Goal: Register for event/course

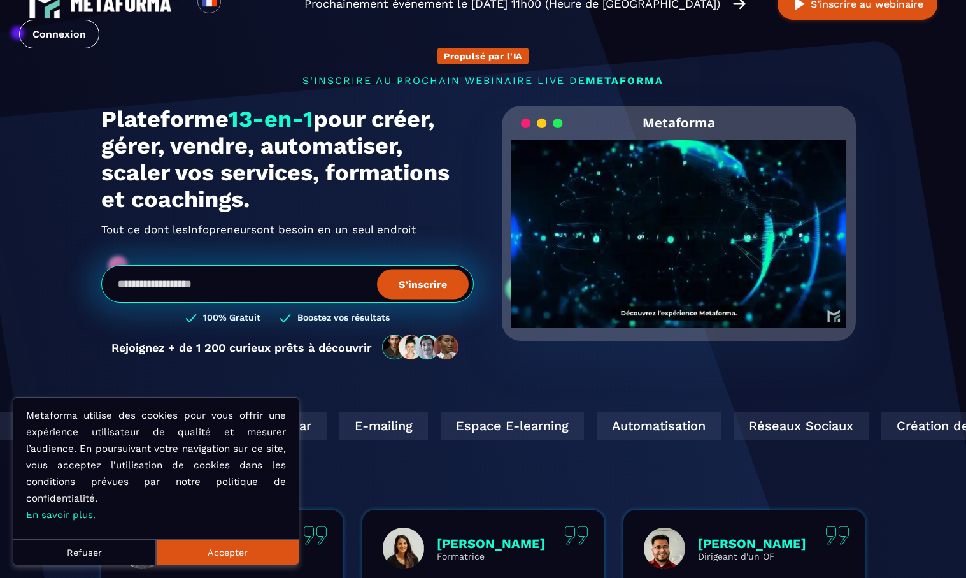
scroll to position [31, 0]
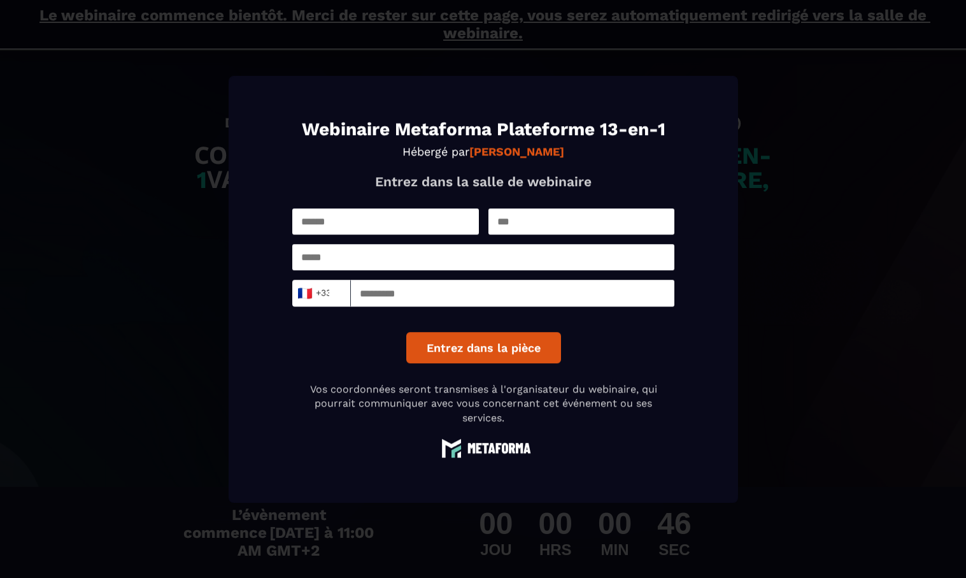
click at [423, 224] on input "Modal window" at bounding box center [385, 221] width 187 height 26
click at [380, 223] on input "Modal window" at bounding box center [385, 221] width 187 height 26
type input "*********"
click at [548, 234] on div "********* 🇫🇷 +33 Loading... Entrez dans la pièce" at bounding box center [483, 285] width 382 height 155
click at [550, 225] on input "Modal window" at bounding box center [581, 221] width 187 height 26
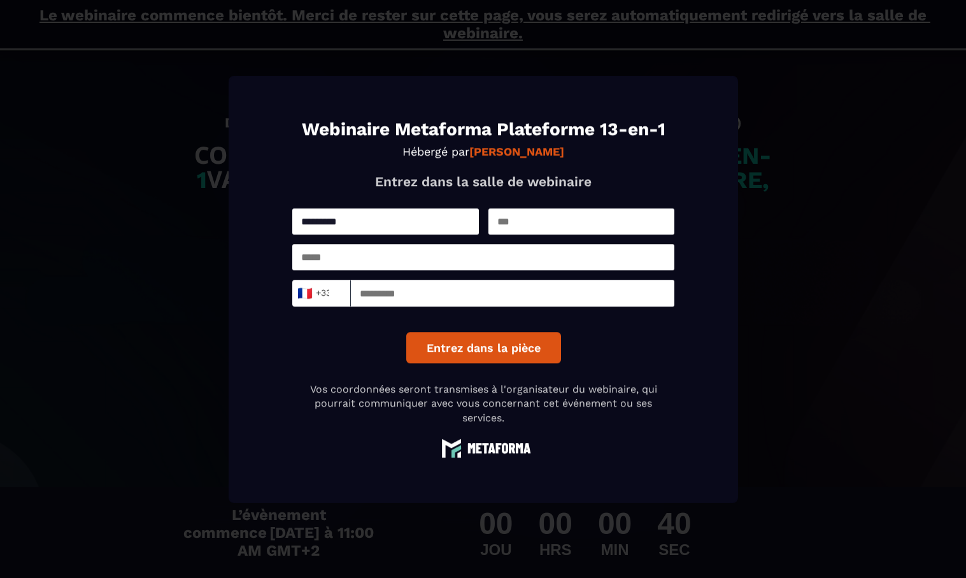
click at [522, 229] on input "Modal window" at bounding box center [581, 221] width 187 height 26
type input "*"
click at [509, 256] on input "Modal window" at bounding box center [483, 257] width 382 height 26
click at [488, 295] on input "Modal window" at bounding box center [513, 293] width 324 height 27
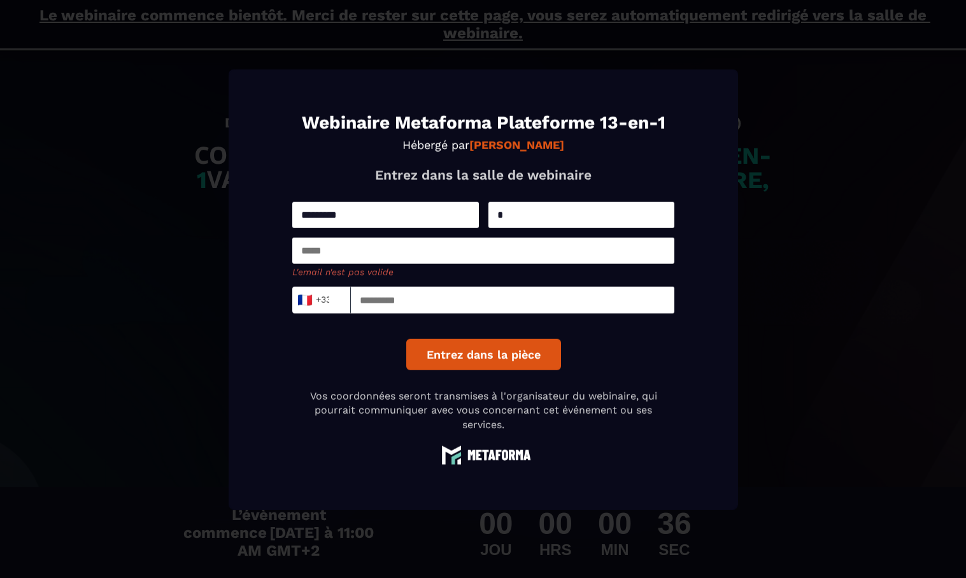
click at [435, 251] on input "Modal window" at bounding box center [483, 250] width 382 height 26
click at [405, 248] on input "Modal window" at bounding box center [483, 250] width 382 height 26
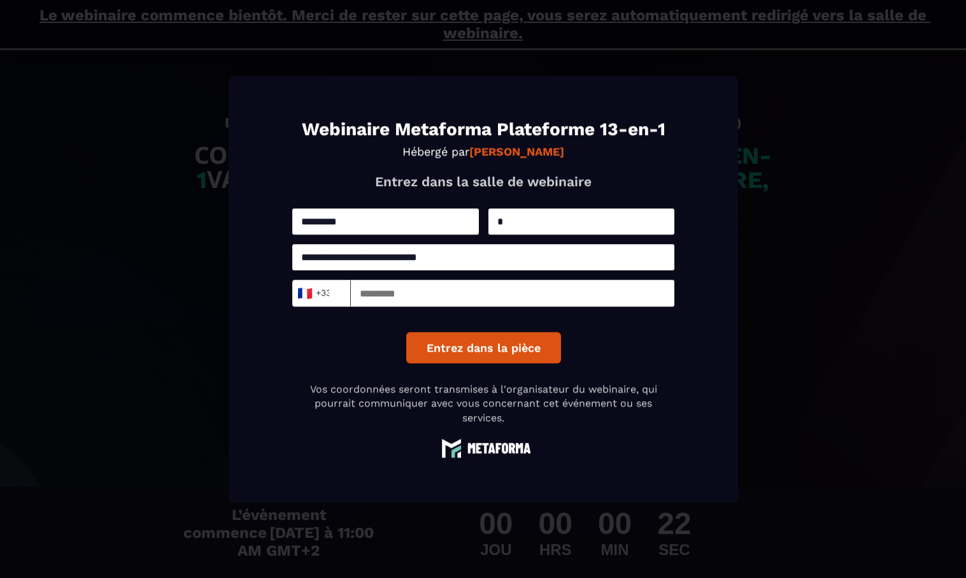
type input "**********"
click at [516, 364] on div "**********" at bounding box center [483, 289] width 382 height 338
click at [529, 354] on button "Entrez dans la pièce" at bounding box center [483, 347] width 155 height 31
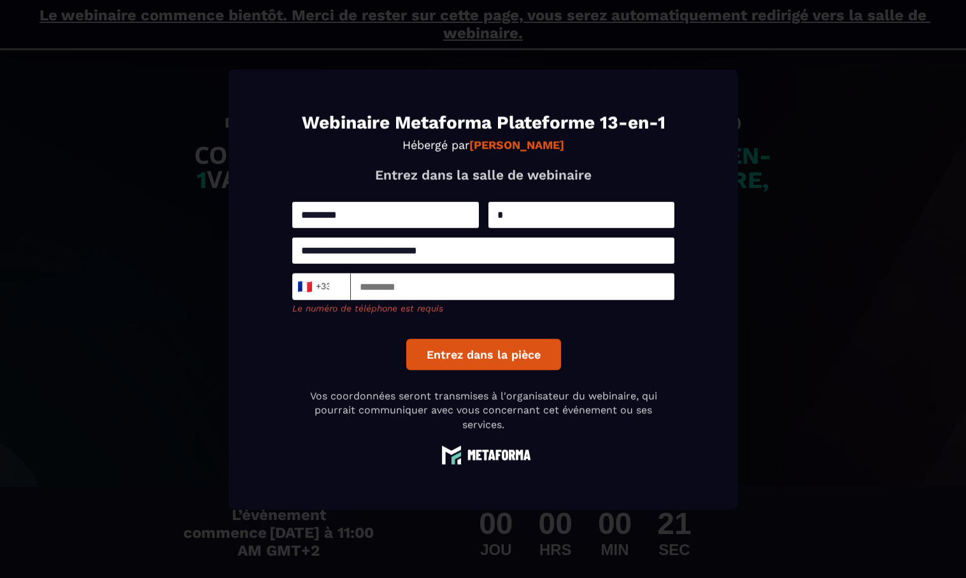
click at [420, 287] on input "Modal window" at bounding box center [513, 286] width 324 height 27
click at [367, 291] on input "*********" at bounding box center [513, 286] width 324 height 27
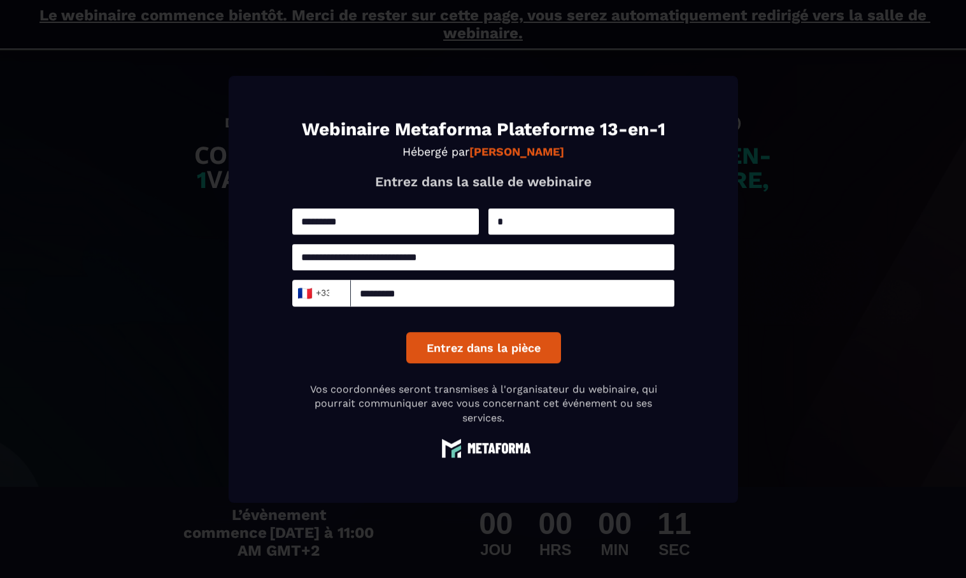
type input "*********"
click at [519, 361] on button "Entrez dans la pièce" at bounding box center [483, 347] width 155 height 31
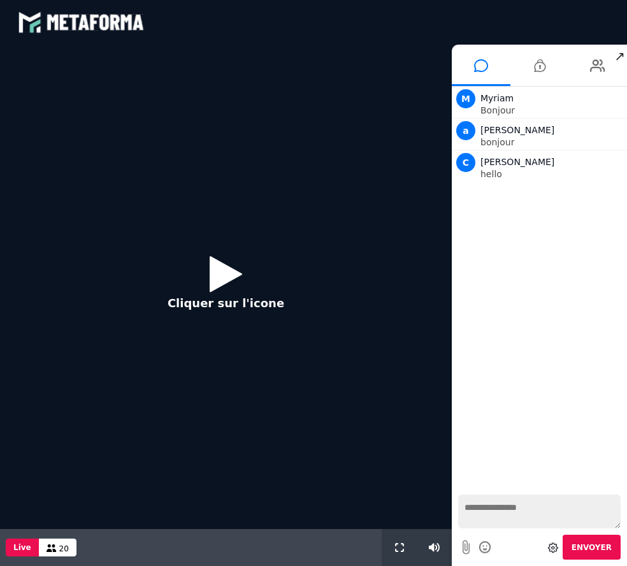
click at [234, 275] on icon at bounding box center [226, 273] width 32 height 41
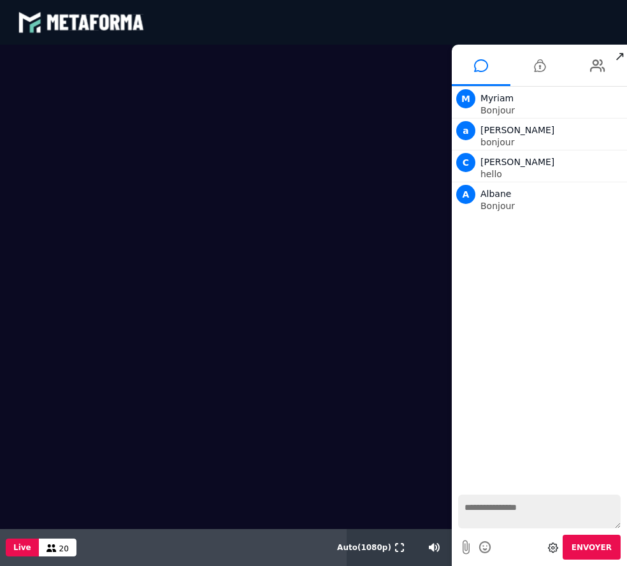
click at [508, 504] on textarea at bounding box center [539, 511] width 162 height 34
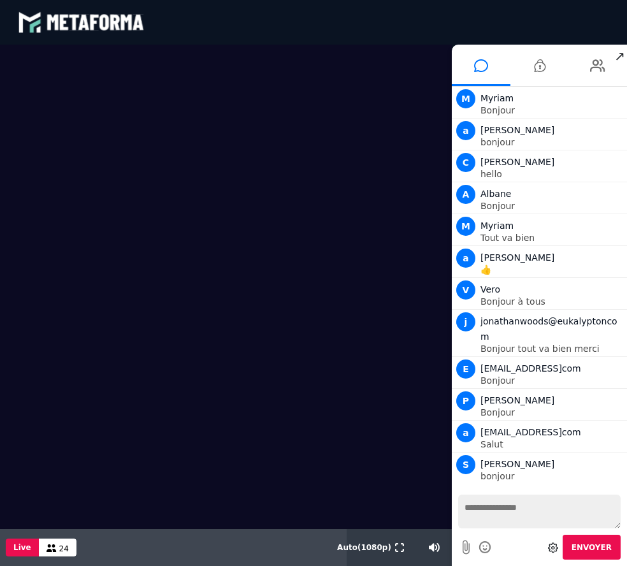
scroll to position [12, 0]
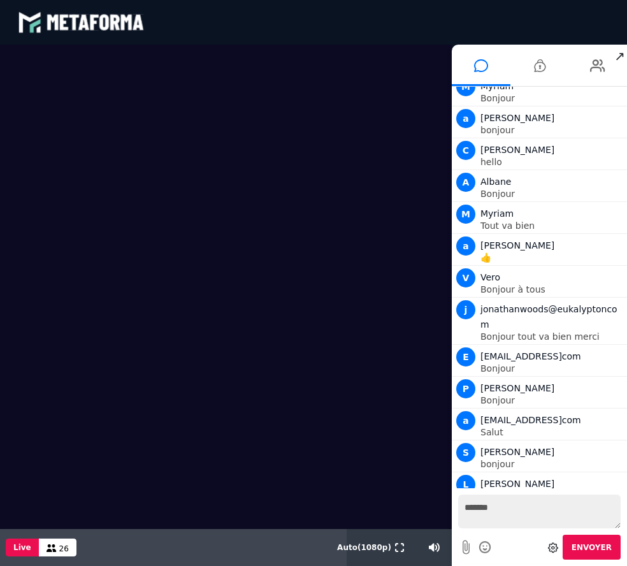
type textarea "*******"
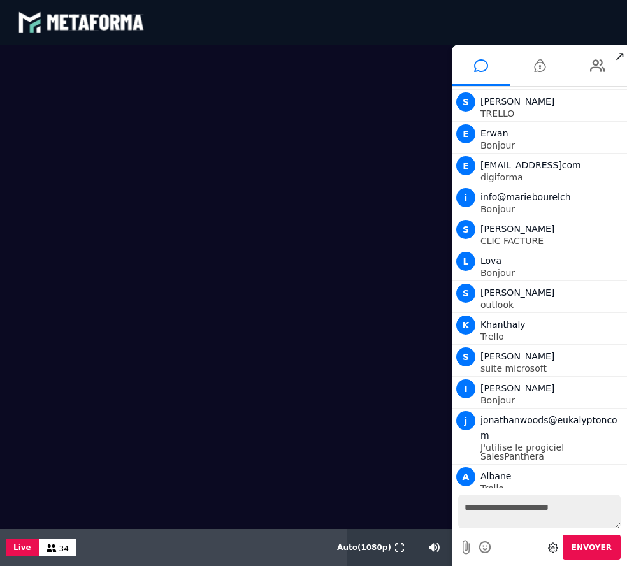
scroll to position [522, 0]
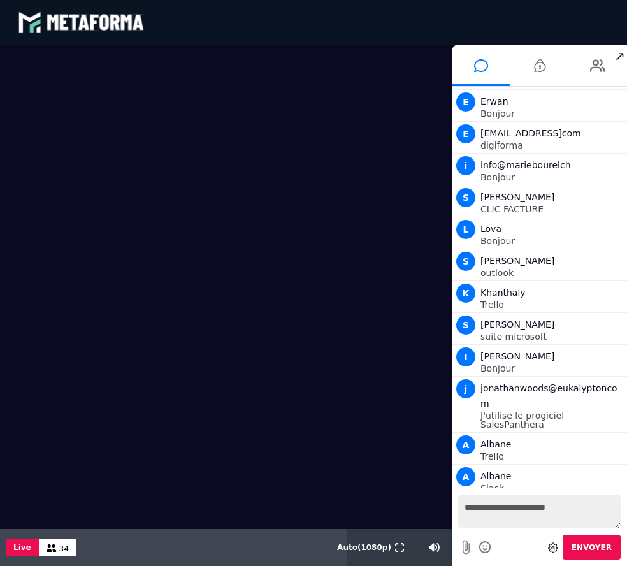
type textarea "**********"
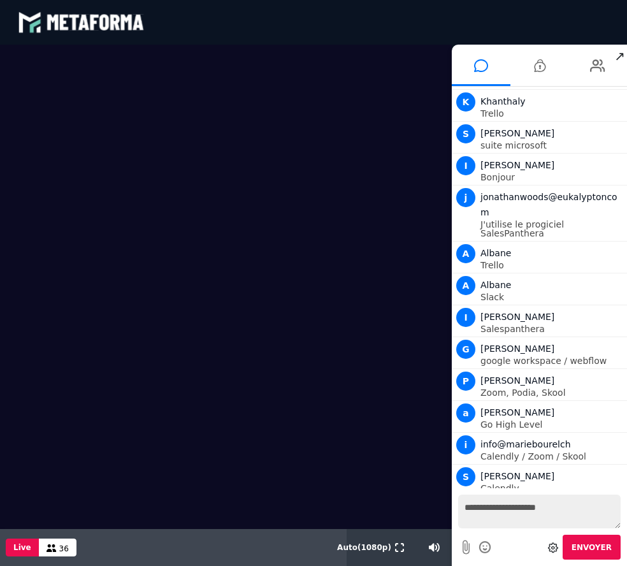
scroll to position [745, 0]
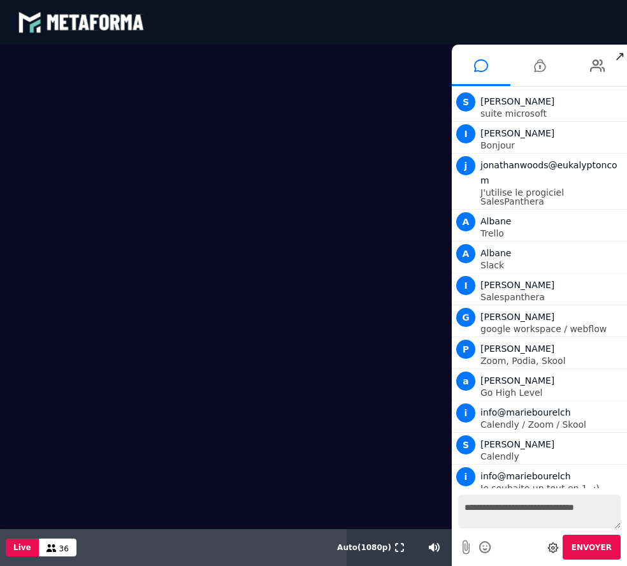
type textarea "**********"
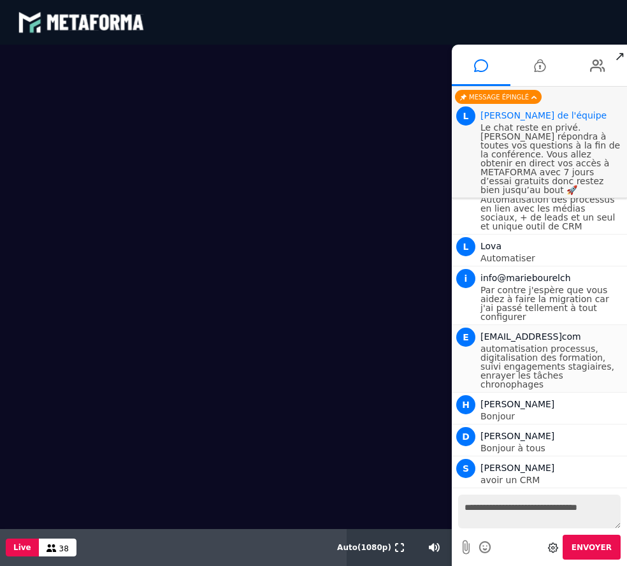
scroll to position [1258, 0]
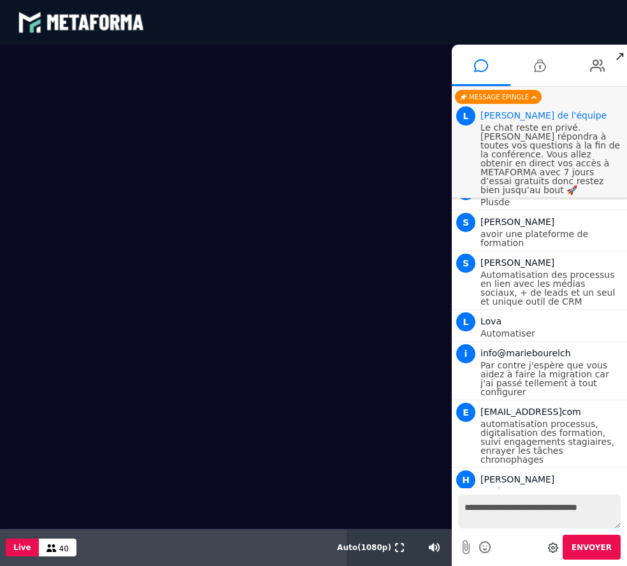
click at [513, 509] on textarea "**********" at bounding box center [539, 511] width 162 height 34
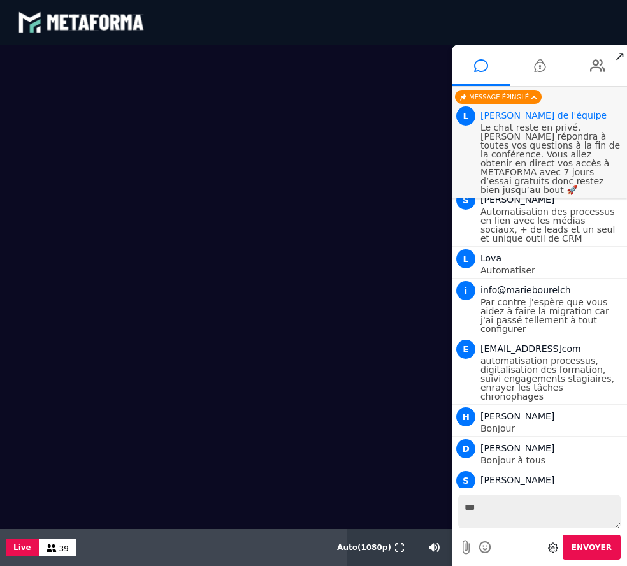
type textarea "***"
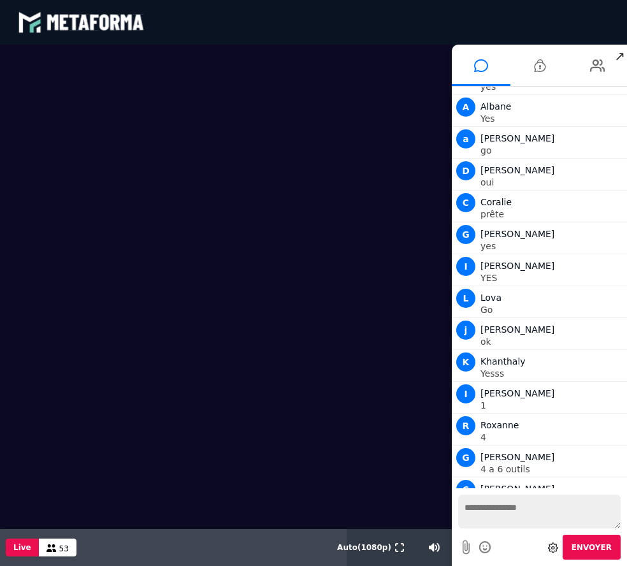
scroll to position [1853, 0]
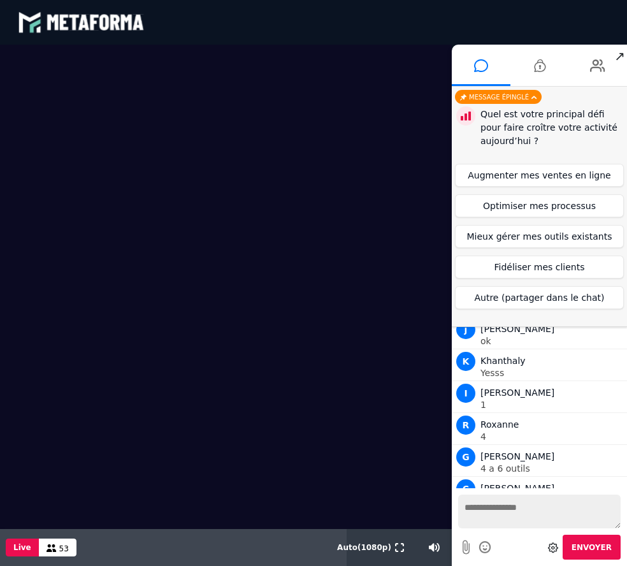
click at [539, 520] on textarea at bounding box center [539, 511] width 162 height 34
click at [540, 505] on textarea at bounding box center [539, 511] width 162 height 34
click at [518, 178] on button "Augmenter mes ventes en ligne" at bounding box center [539, 175] width 169 height 23
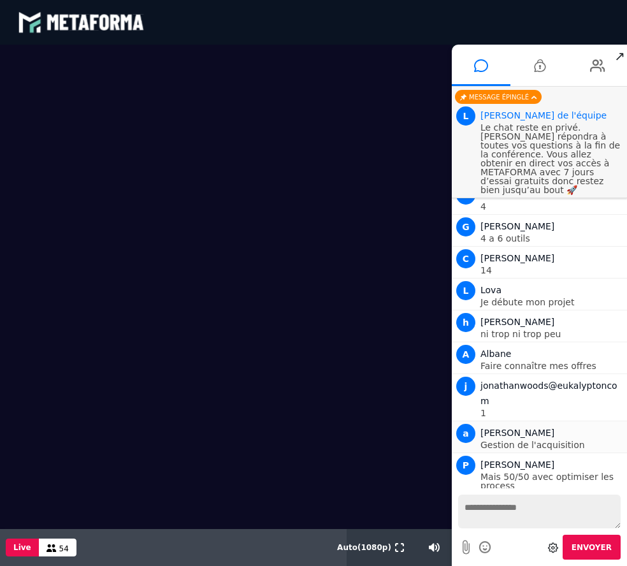
scroll to position [1903, 0]
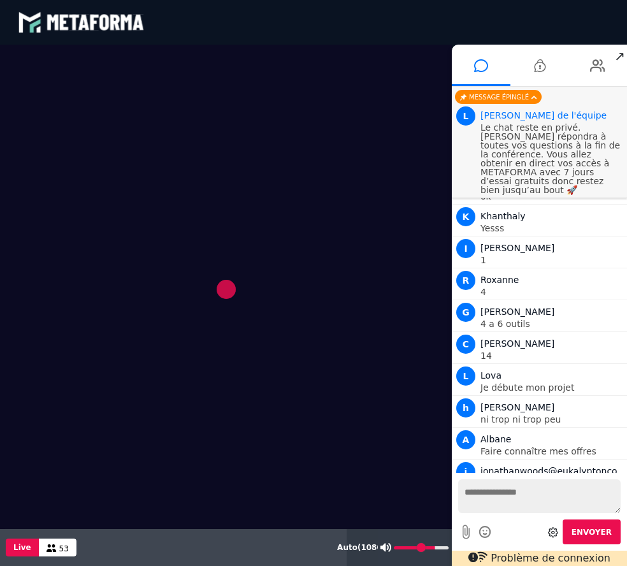
type input "***"
drag, startPoint x: 434, startPoint y: 548, endPoint x: 471, endPoint y: 549, distance: 36.3
click at [448, 549] on input "range" at bounding box center [421, 547] width 55 height 3
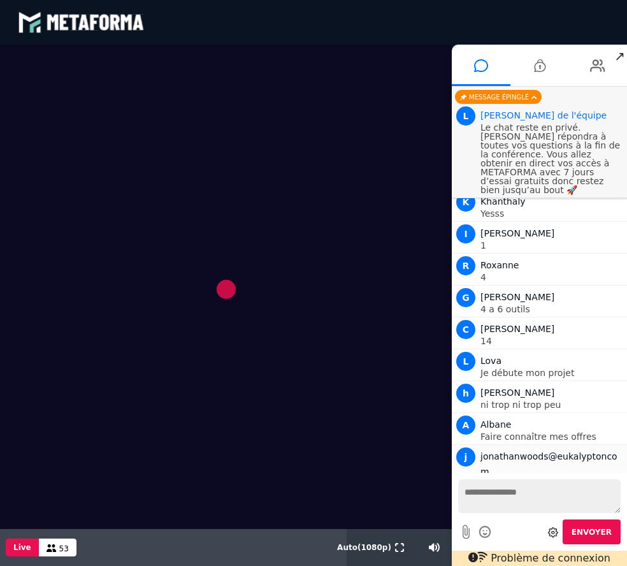
scroll to position [1918, 0]
click at [532, 499] on textarea at bounding box center [539, 496] width 162 height 34
click at [521, 495] on textarea at bounding box center [539, 496] width 162 height 34
click at [227, 295] on video at bounding box center [226, 287] width 452 height 484
click at [226, 288] on video at bounding box center [226, 287] width 452 height 484
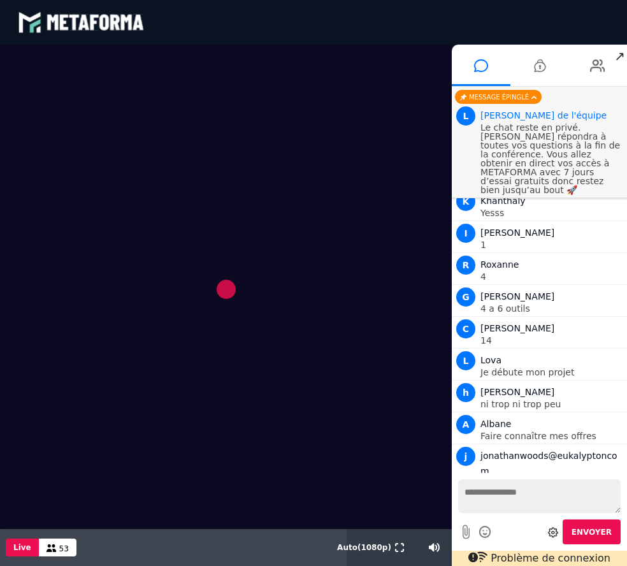
click at [226, 288] on video at bounding box center [226, 287] width 452 height 484
click at [505, 501] on textarea at bounding box center [539, 496] width 162 height 34
click at [264, 333] on video at bounding box center [226, 287] width 452 height 484
click at [226, 290] on video at bounding box center [226, 287] width 452 height 484
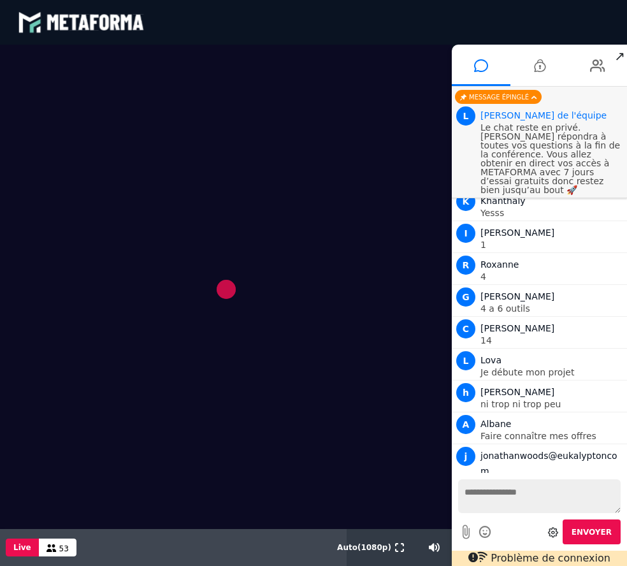
click at [524, 501] on textarea at bounding box center [539, 496] width 162 height 34
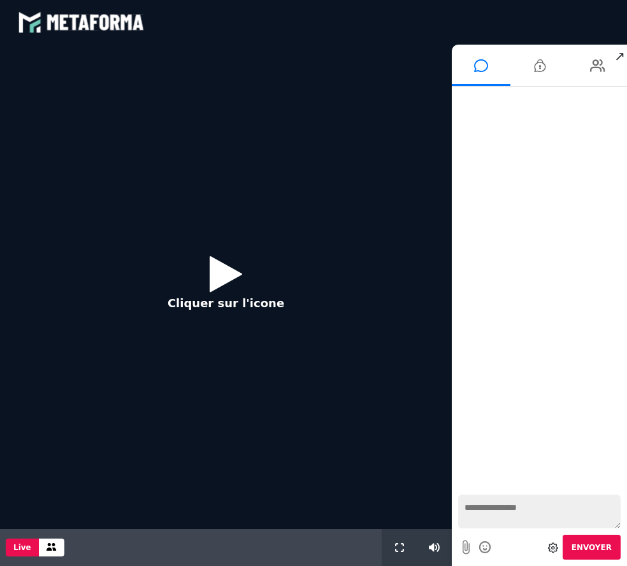
click at [208, 269] on button "Cliquer sur l'icone" at bounding box center [226, 287] width 142 height 82
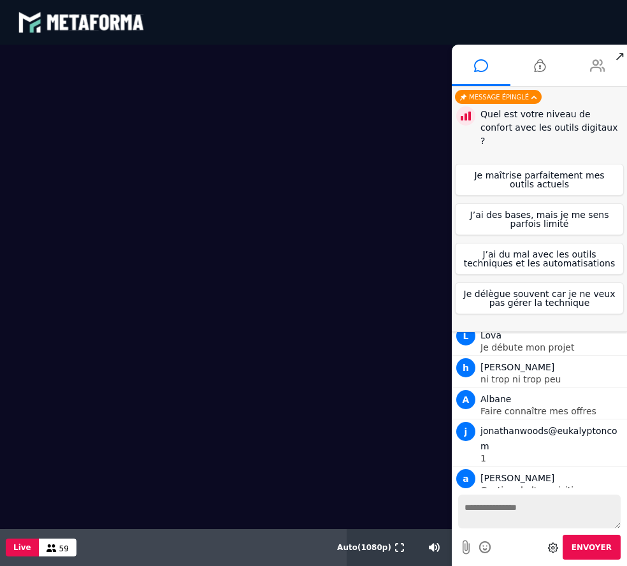
scroll to position [1033, 0]
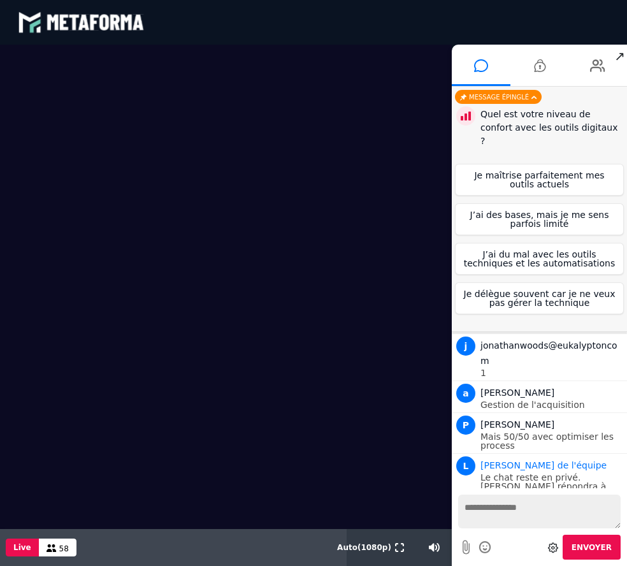
drag, startPoint x: 568, startPoint y: 161, endPoint x: 586, endPoint y: 119, distance: 45.3
click at [586, 119] on div "Quel est votre niveau de confort avec les outils digitaux ? Je maîtrise parfait…" at bounding box center [539, 213] width 169 height 218
click at [534, 164] on button "Je maîtrise parfaitement mes outils actuels" at bounding box center [539, 180] width 169 height 32
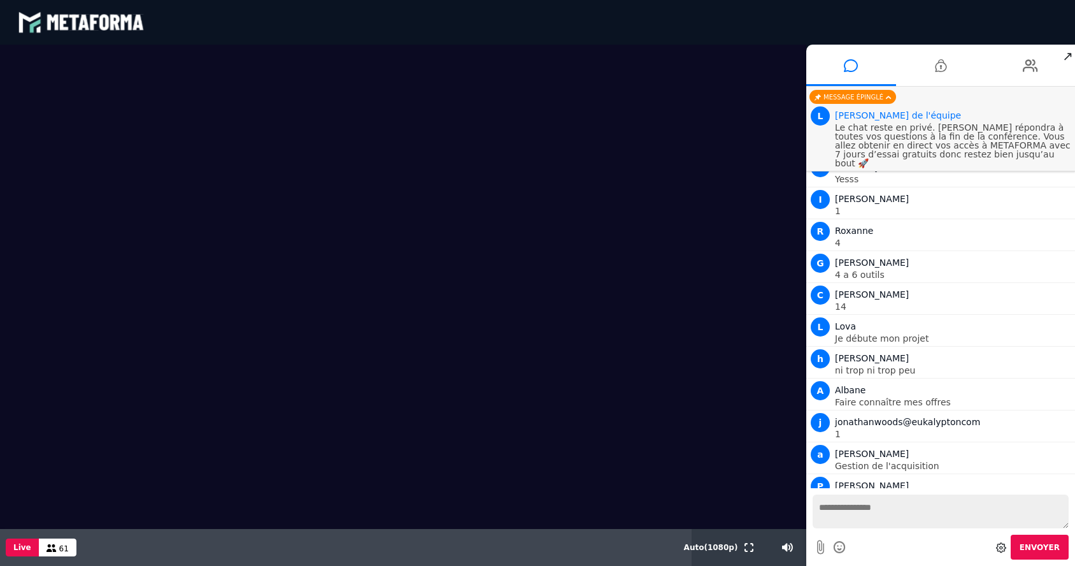
scroll to position [944, 0]
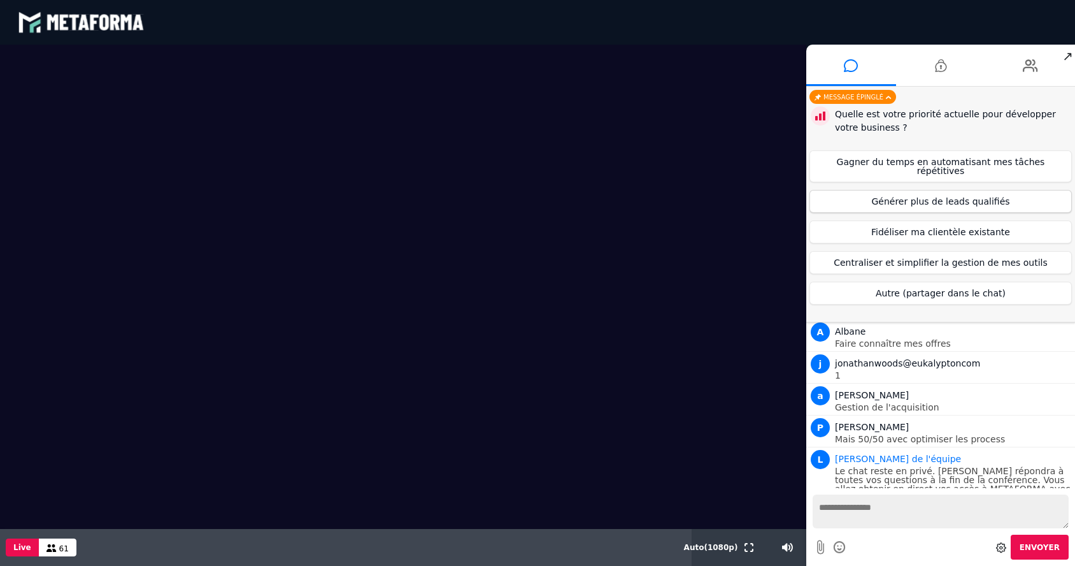
click at [626, 190] on button "Générer plus de leads qualifiés" at bounding box center [941, 201] width 262 height 23
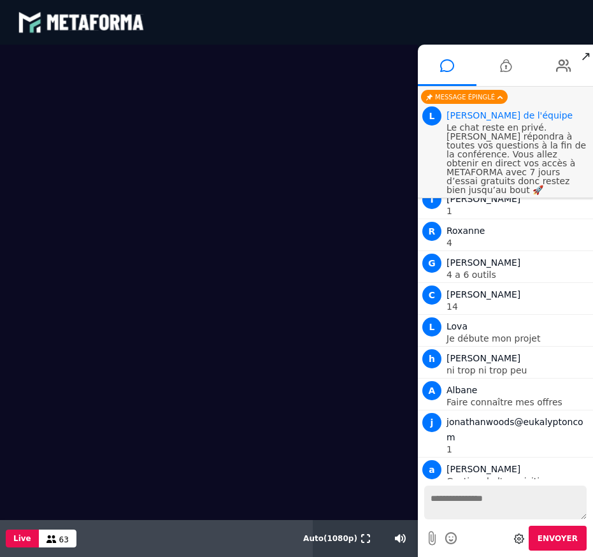
scroll to position [1042, 0]
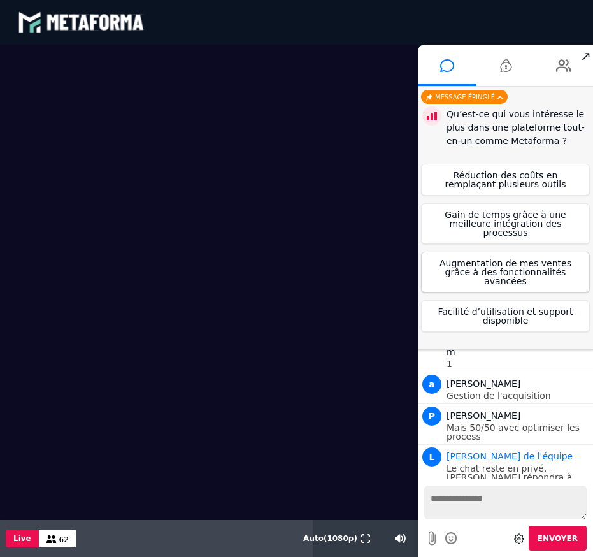
click at [522, 262] on button "Augmentation de mes ventes grâce à des fonctionnalités avancées" at bounding box center [505, 272] width 169 height 41
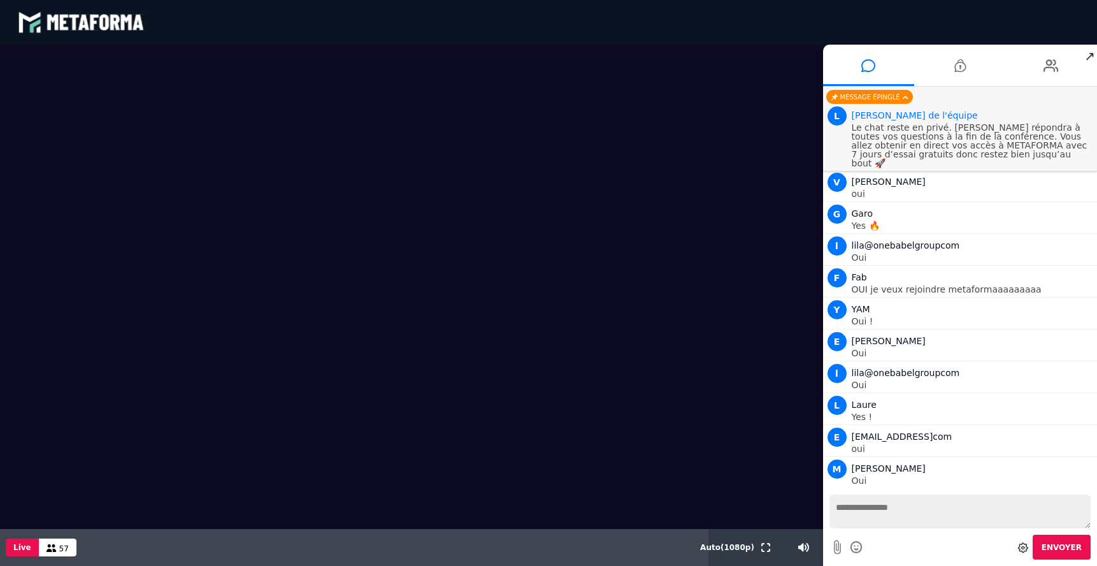
scroll to position [1777, 0]
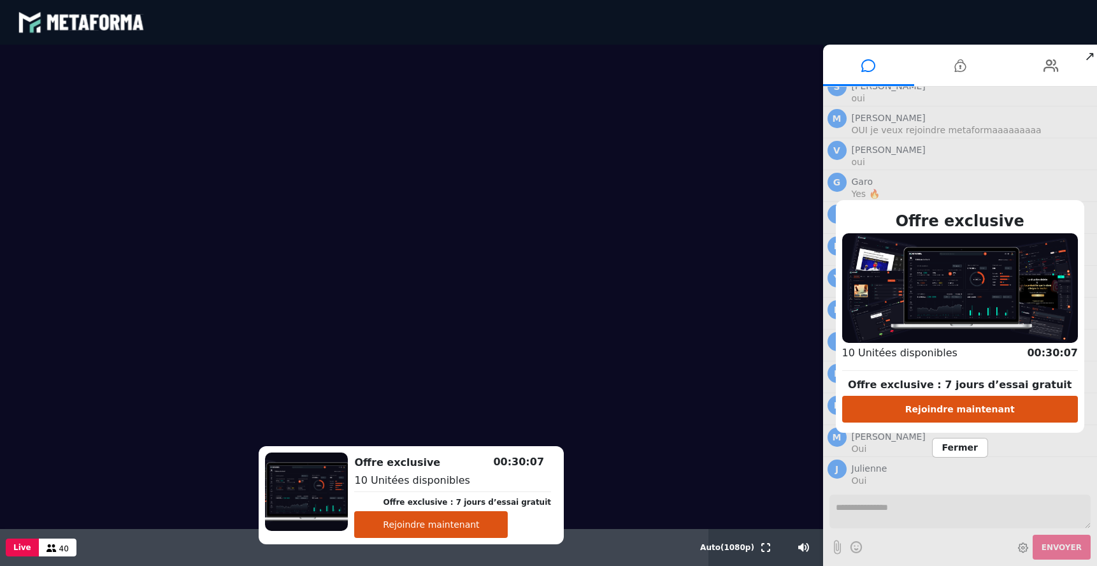
click at [420, 524] on button "Rejoindre maintenant" at bounding box center [431, 524] width 154 height 27
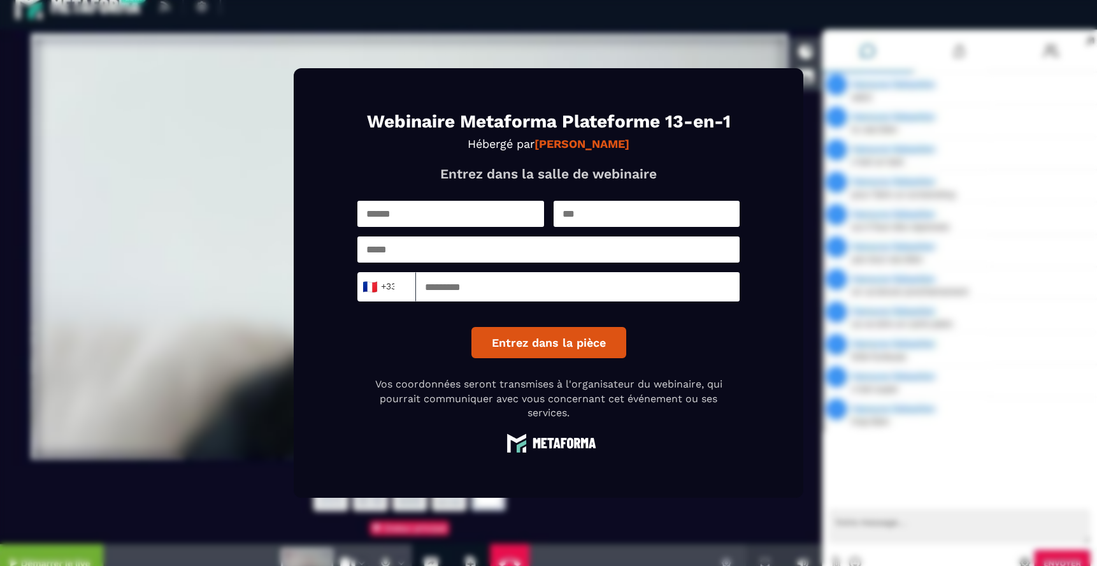
click at [449, 220] on input "text" at bounding box center [450, 214] width 187 height 26
type input "*********"
click at [591, 212] on input "text" at bounding box center [647, 214] width 187 height 26
type input "*"
click at [557, 252] on input "email" at bounding box center [548, 249] width 382 height 26
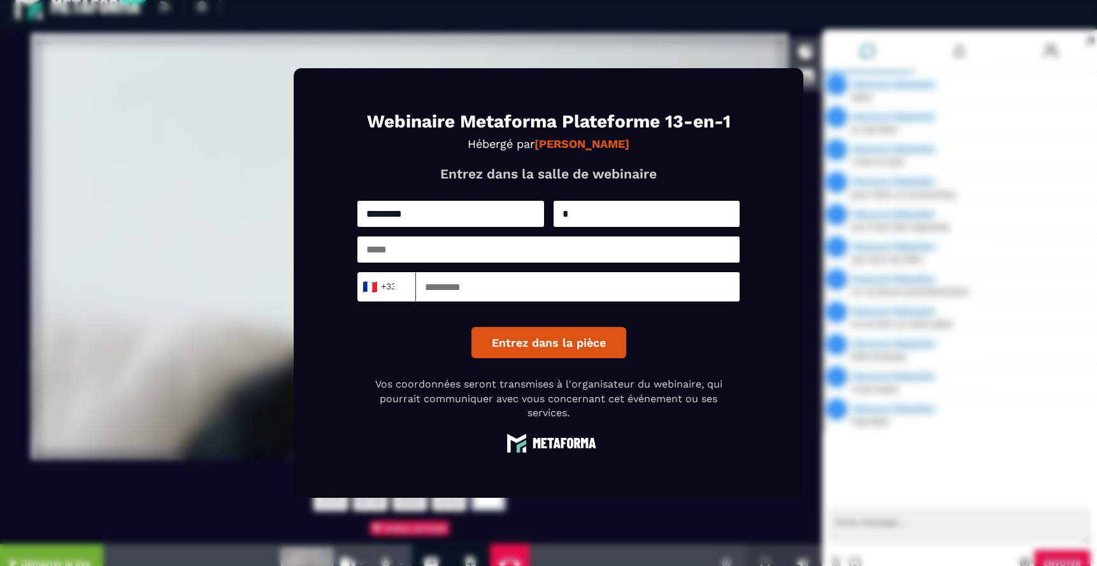
type input "**********"
click at [526, 300] on input at bounding box center [578, 286] width 324 height 29
click at [520, 293] on input at bounding box center [578, 286] width 324 height 29
type input "*********"
click at [522, 328] on button "Entrez dans la pièce" at bounding box center [548, 342] width 155 height 31
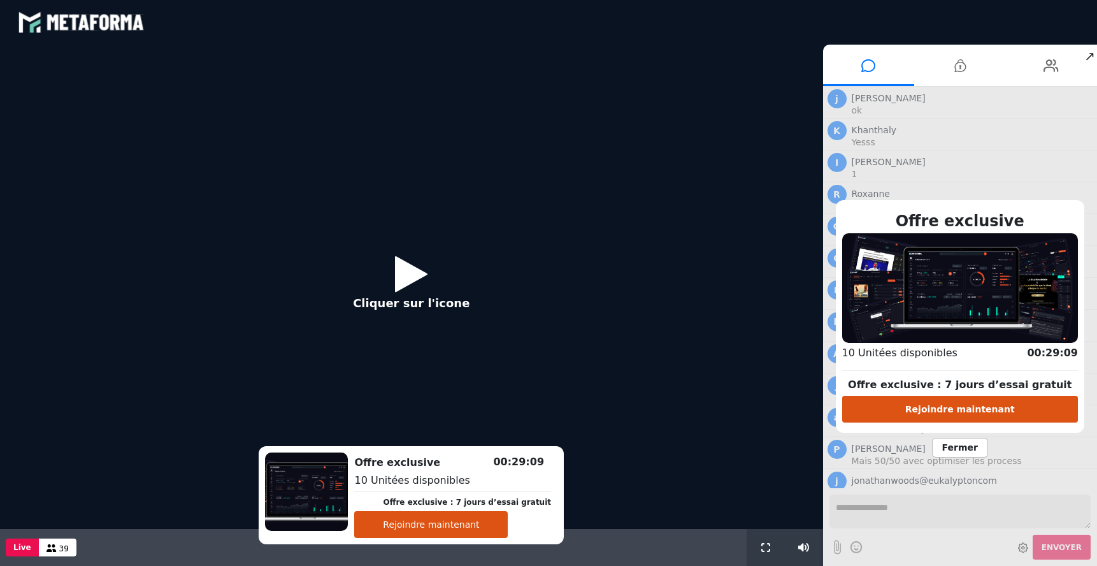
scroll to position [872, 0]
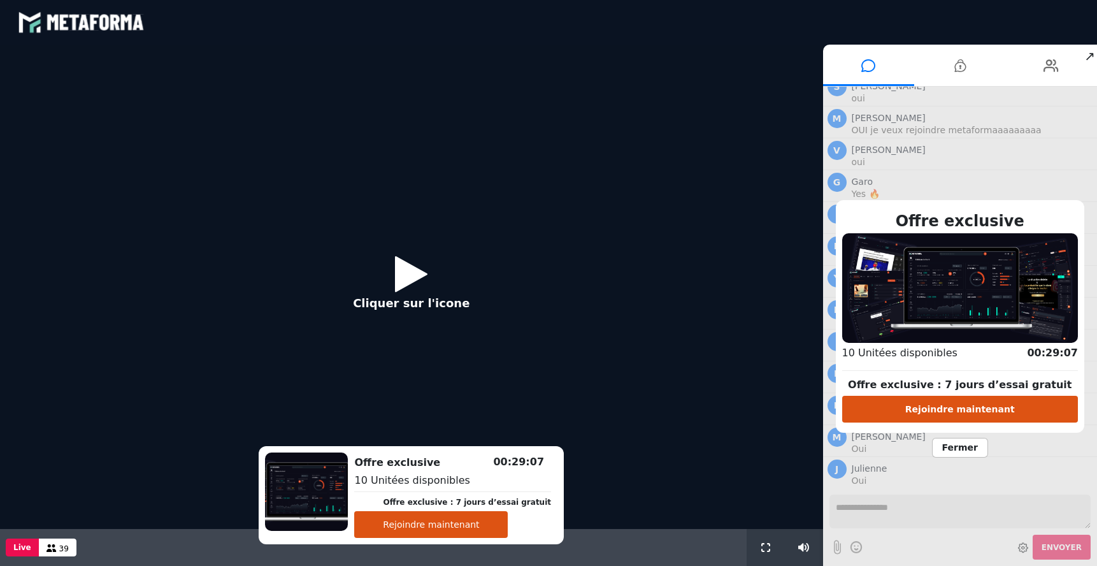
click at [405, 289] on icon at bounding box center [411, 273] width 32 height 41
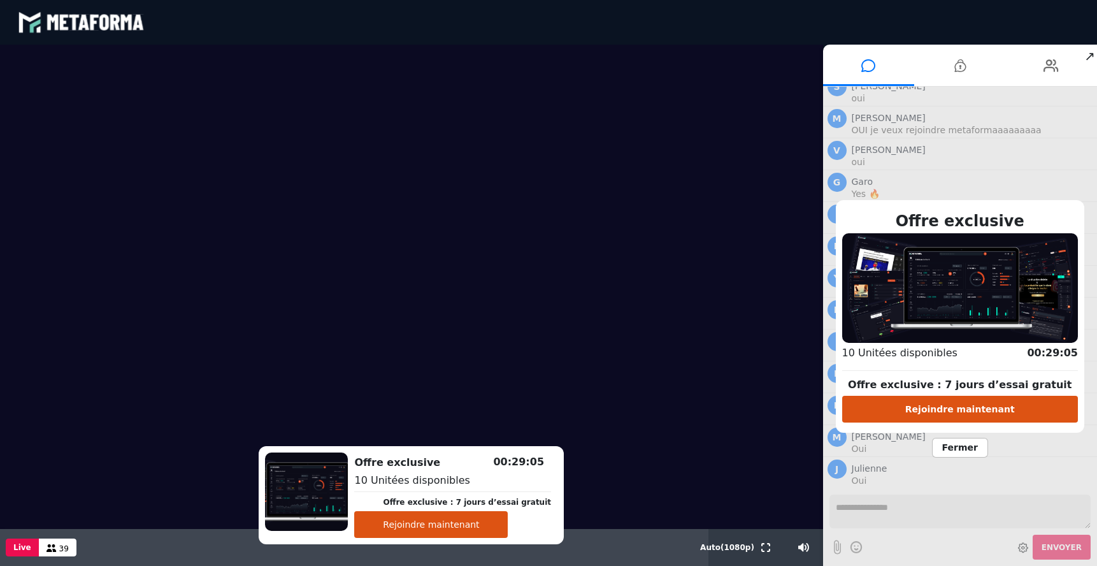
click at [958, 449] on span "Fermer" at bounding box center [960, 448] width 56 height 20
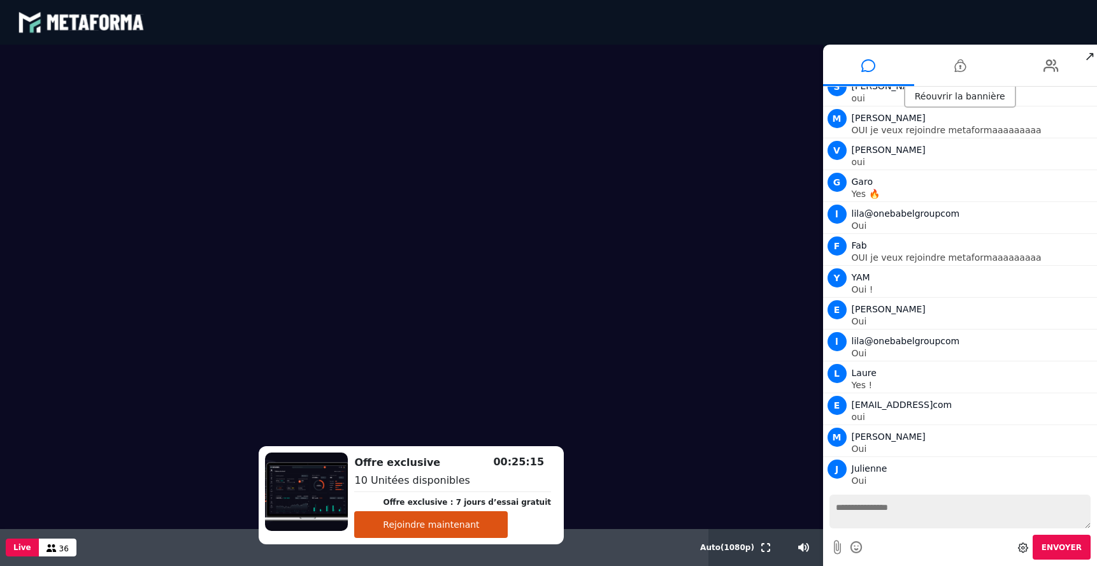
scroll to position [968, 0]
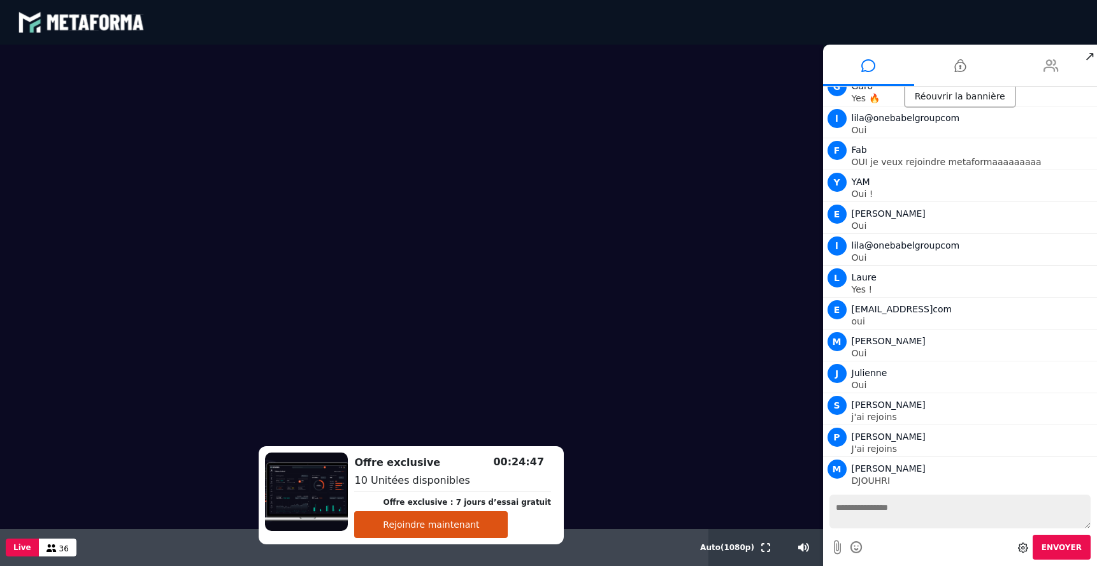
click at [1049, 70] on icon at bounding box center [1050, 66] width 15 height 32
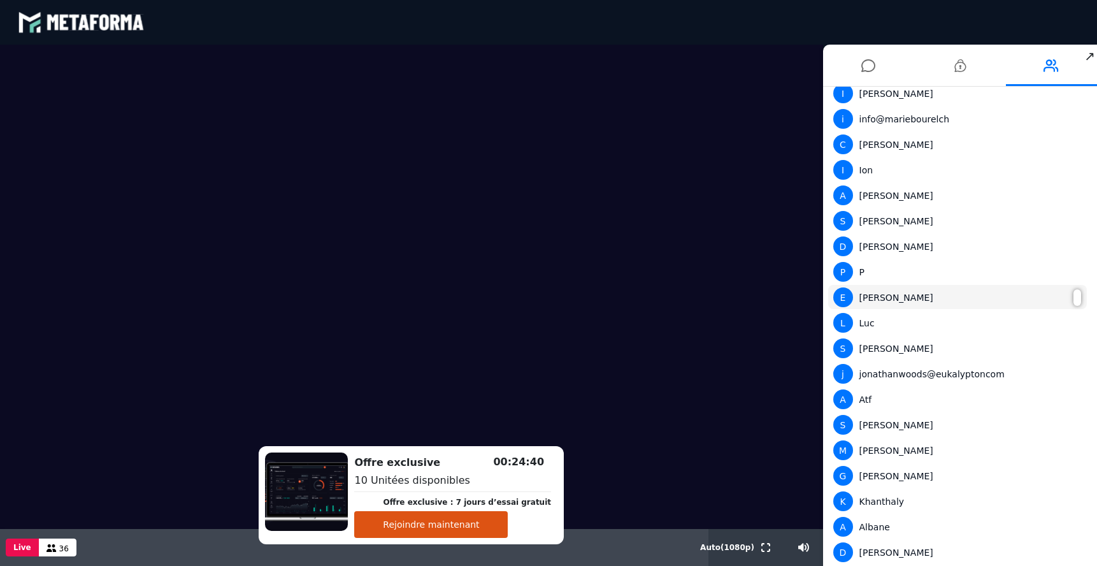
scroll to position [0, 0]
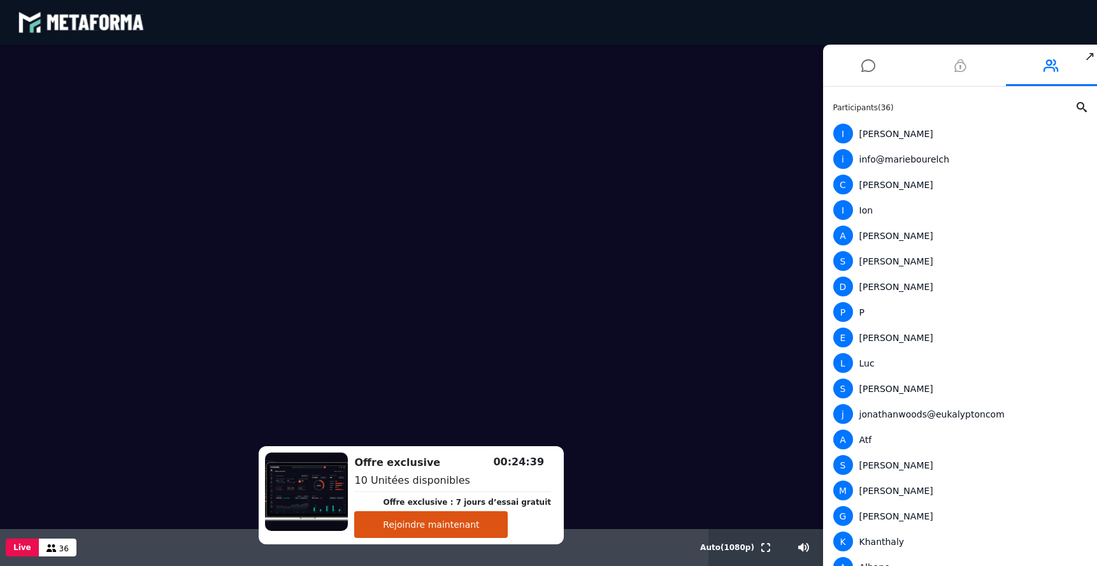
click at [959, 67] on icon at bounding box center [959, 66] width 11 height 32
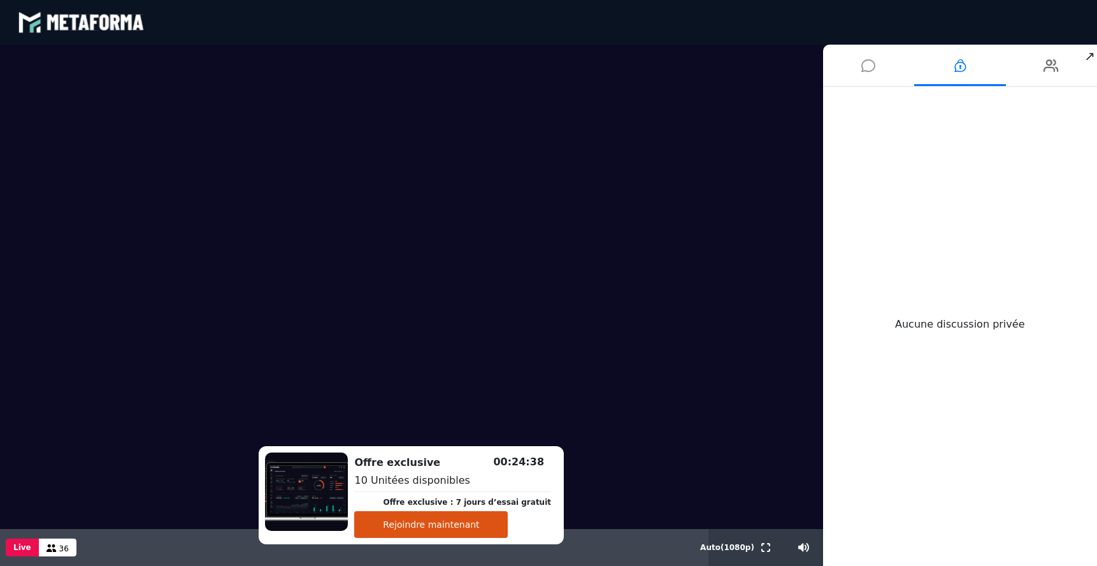
click at [864, 71] on icon at bounding box center [868, 66] width 14 height 32
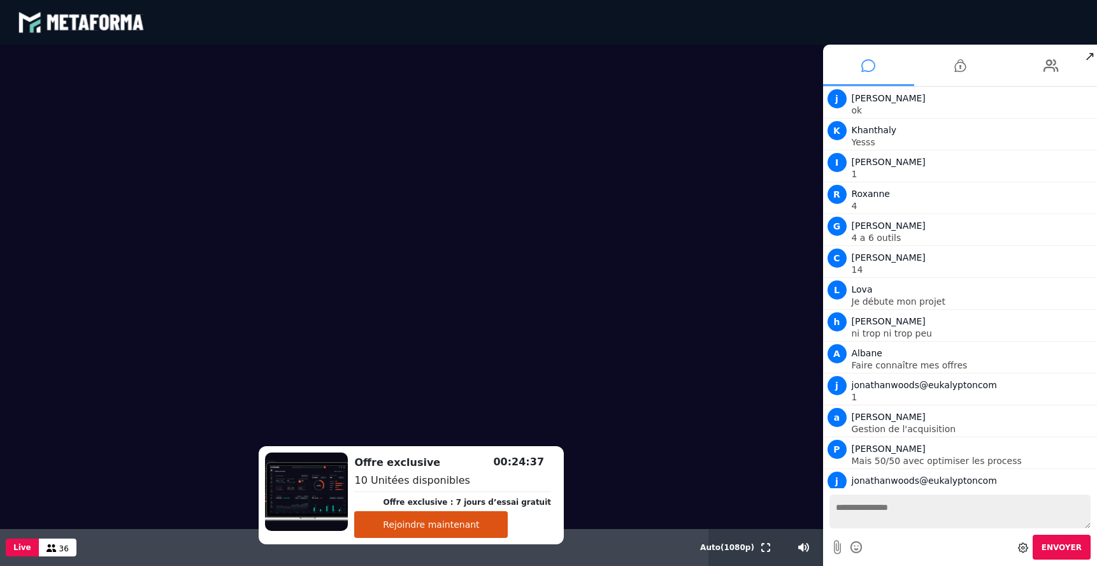
scroll to position [968, 0]
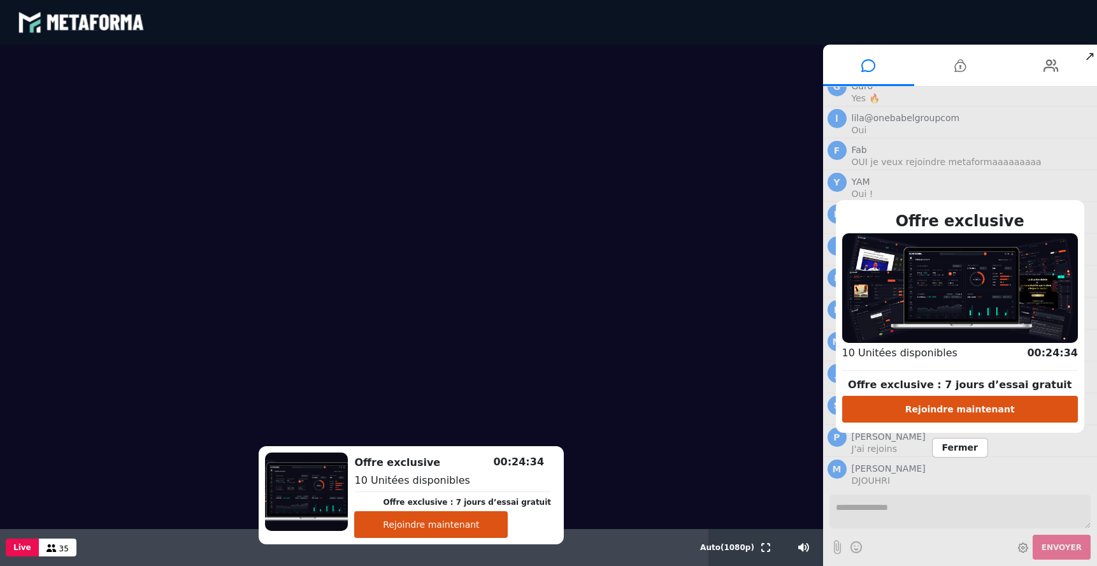
click at [968, 441] on span "Fermer" at bounding box center [960, 448] width 56 height 20
